Goal: Find specific page/section: Find specific page/section

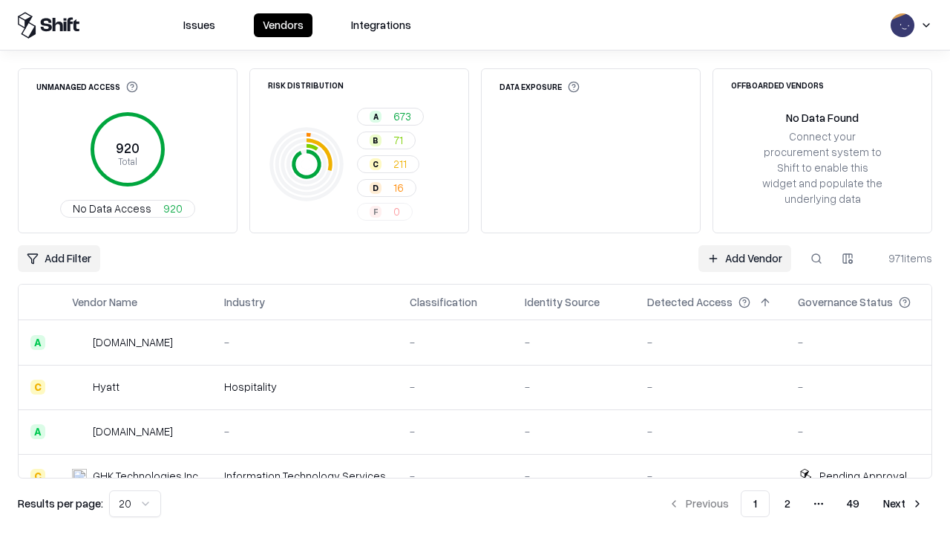
click at [475, 267] on div "Add Filter Add Vendor 971 items" at bounding box center [475, 258] width 915 height 27
click at [59, 258] on html "Issues Vendors Integrations Unmanaged Access 920 Total No Data Access 920 Risk …" at bounding box center [475, 267] width 950 height 535
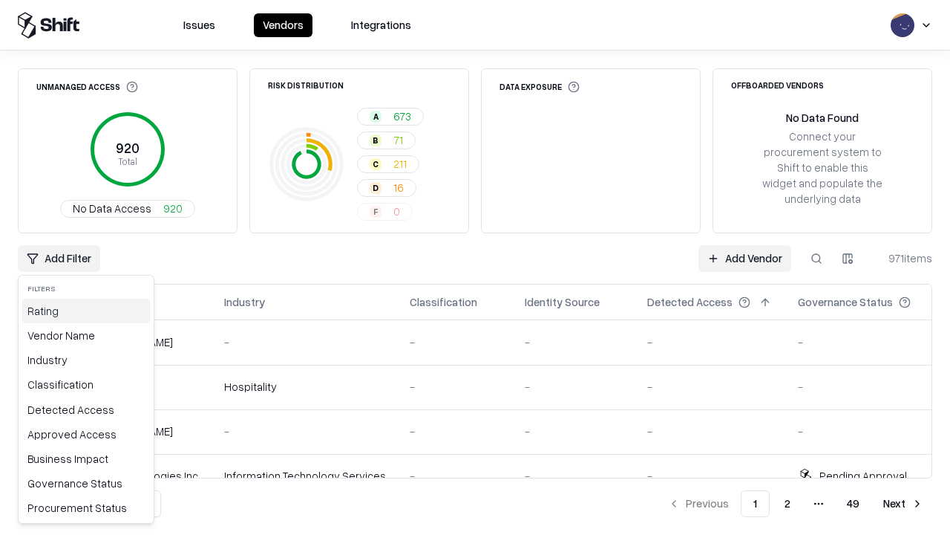
click at [86, 310] on div "Rating" at bounding box center [86, 310] width 129 height 25
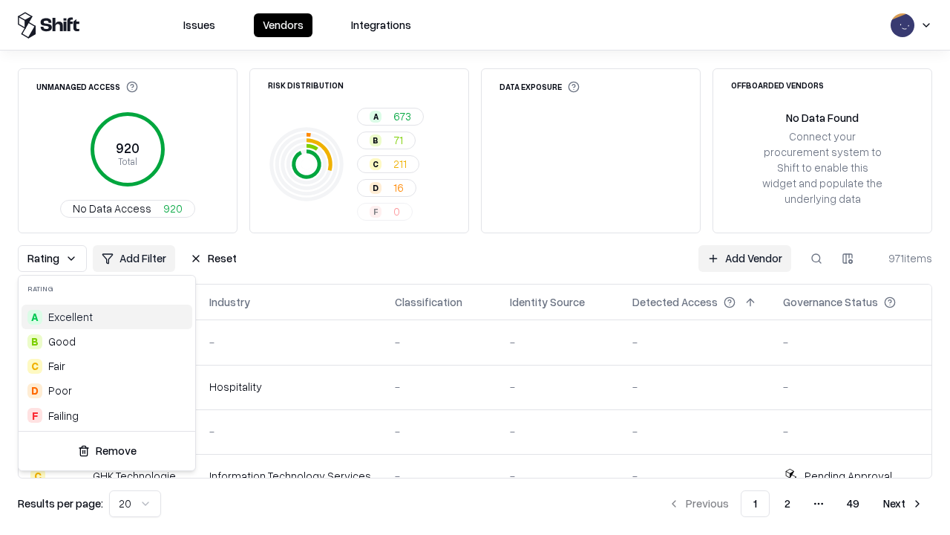
click at [475, 267] on html "Issues Vendors Integrations Unmanaged Access 920 Total No Data Access 920 Risk …" at bounding box center [475, 267] width 950 height 535
click at [475, 267] on div "Rating Add Filter Reset Add Vendor 971 items" at bounding box center [475, 258] width 915 height 27
click at [213, 258] on button "Reset" at bounding box center [213, 258] width 65 height 27
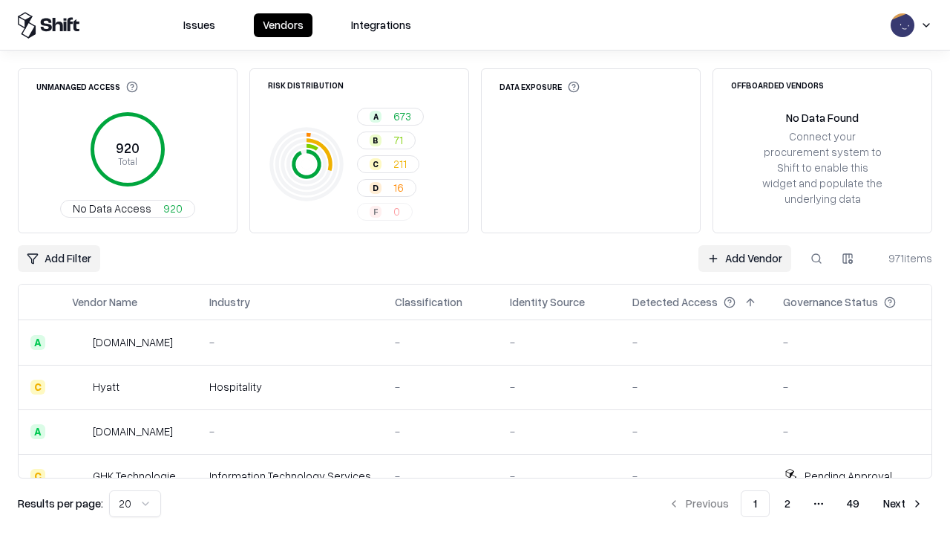
click at [475, 267] on div "Add Filter Add Vendor 971 items" at bounding box center [475, 258] width 915 height 27
click at [59, 258] on html "Issues Vendors Integrations Unmanaged Access 920 Total No Data Access 920 Risk …" at bounding box center [475, 267] width 950 height 535
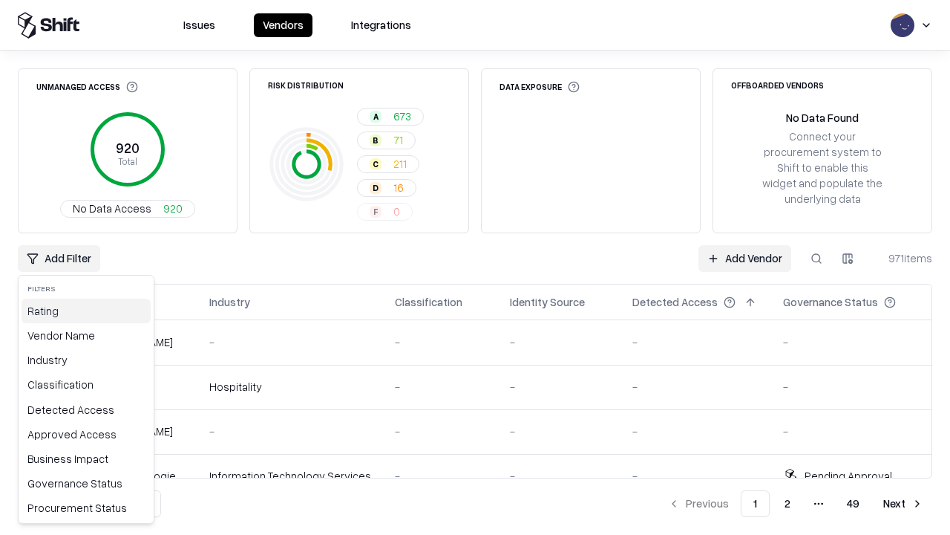
click at [86, 310] on div "Rating" at bounding box center [86, 310] width 129 height 25
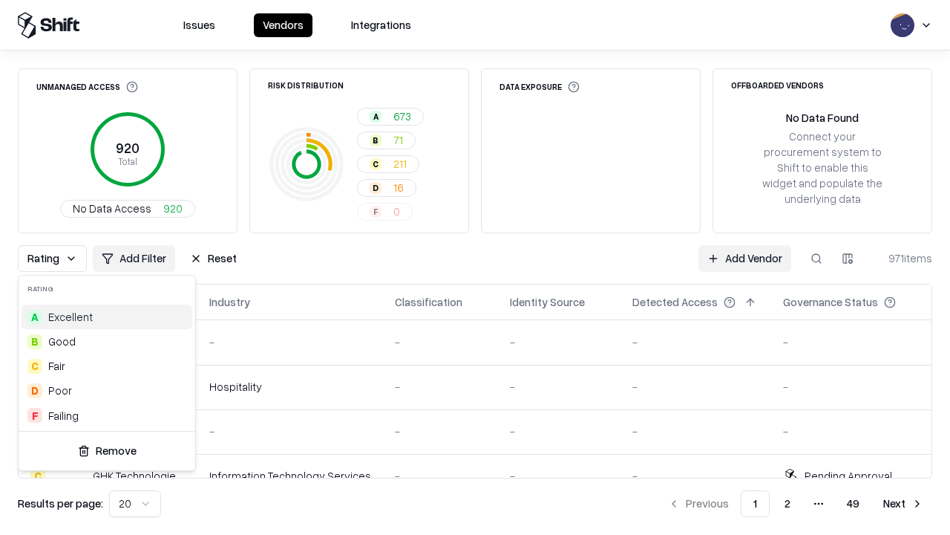
click at [107, 390] on div "D Poor" at bounding box center [107, 390] width 171 height 25
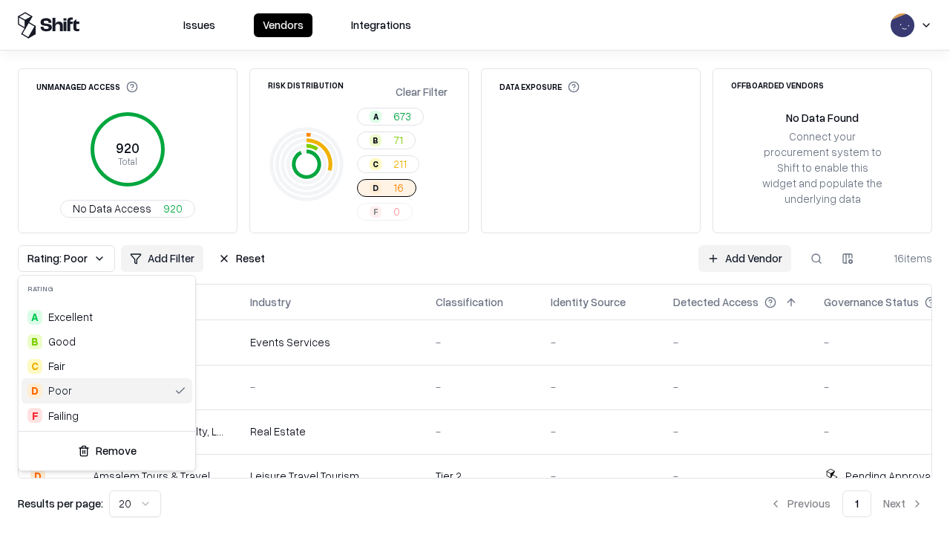
click at [475, 267] on html "Issues Vendors Integrations Unmanaged Access 920 Total No Data Access 920 Risk …" at bounding box center [475, 267] width 950 height 535
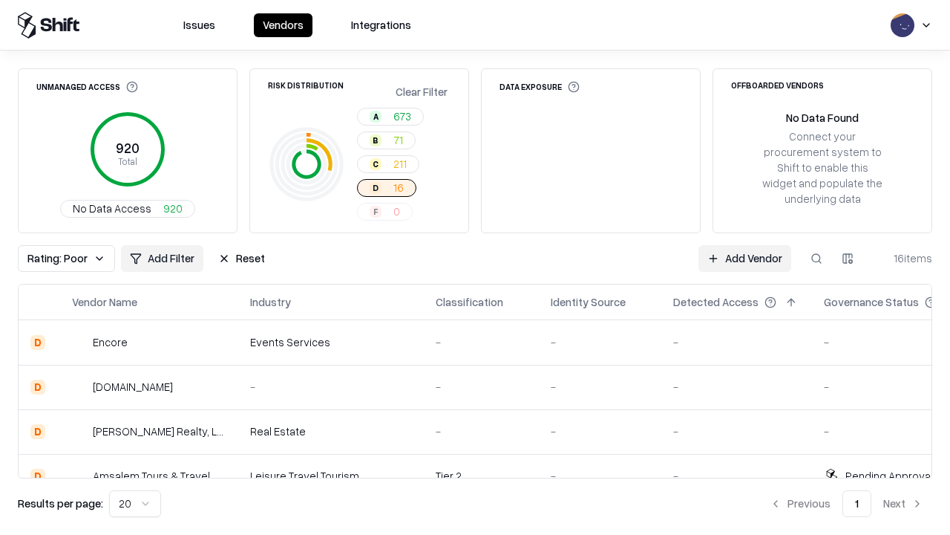
click at [475, 267] on div "Rating: Poor Add Filter Reset Add Vendor 16 items" at bounding box center [475, 258] width 915 height 27
click at [241, 258] on button "Reset" at bounding box center [241, 258] width 65 height 27
click at [475, 267] on div "Add Filter Add Vendor 16 items" at bounding box center [475, 258] width 915 height 27
click at [59, 258] on html "Issues Vendors Integrations Unmanaged Access 920 Total No Data Access 920 Risk …" at bounding box center [475, 267] width 950 height 535
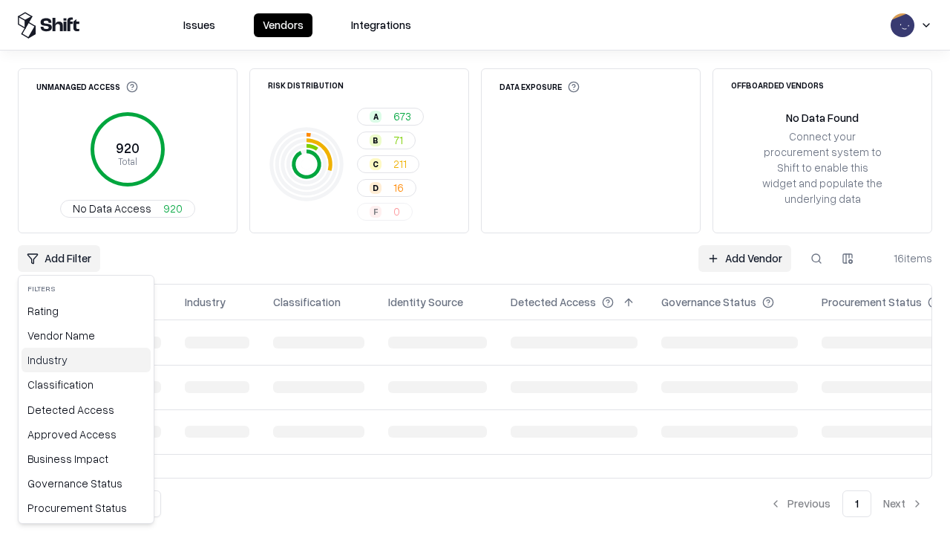
click at [86, 359] on div "Industry" at bounding box center [86, 359] width 129 height 25
